Goal: Information Seeking & Learning: Check status

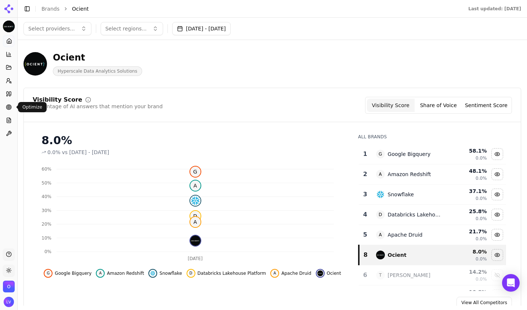
click at [8, 109] on icon at bounding box center [9, 107] width 6 height 6
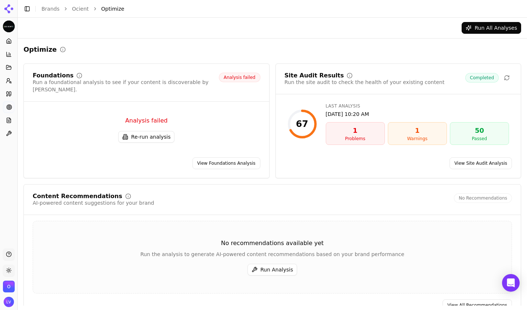
click at [137, 131] on button "Re-run analysis" at bounding box center [146, 137] width 56 height 12
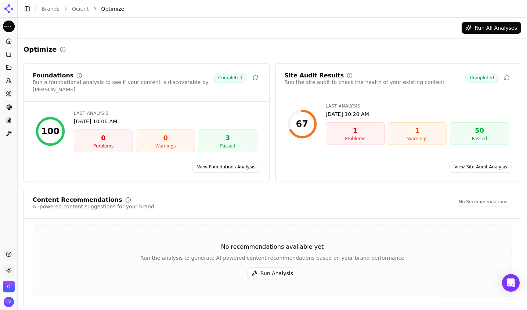
click at [473, 161] on link "View Site Audit Analysis" at bounding box center [481, 167] width 62 height 12
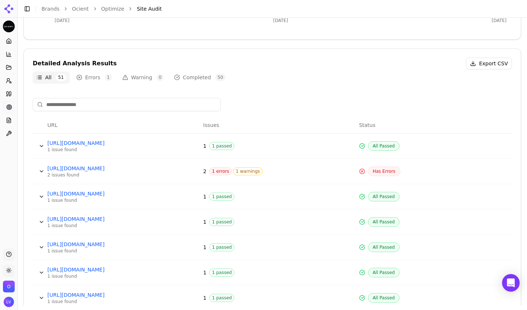
scroll to position [229, 0]
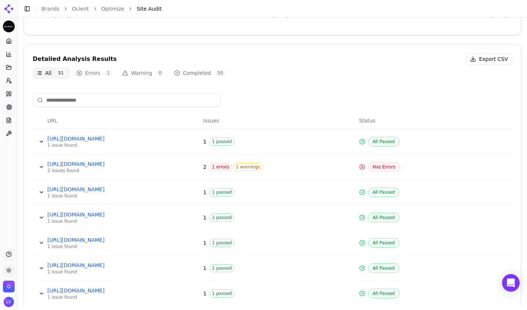
click at [442, 159] on td "Has Errors" at bounding box center [434, 167] width 156 height 25
click at [93, 165] on link "[URL][DOMAIN_NAME]" at bounding box center [102, 164] width 110 height 7
click at [214, 167] on span "1 errors" at bounding box center [220, 167] width 22 height 8
drag, startPoint x: 36, startPoint y: 167, endPoint x: 33, endPoint y: 164, distance: 4.4
click at [36, 167] on div "[URL][DOMAIN_NAME] [URL][DOMAIN_NAME]" at bounding box center [58, 171] width 58 height 10
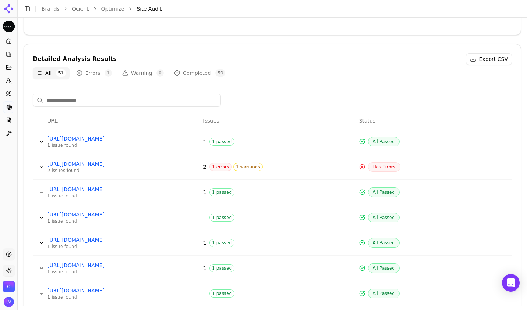
click at [38, 165] on button "Data table" at bounding box center [42, 167] width 12 height 12
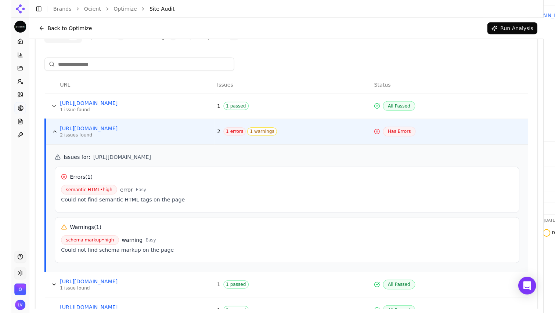
scroll to position [265, 0]
